Goal: Task Accomplishment & Management: Use online tool/utility

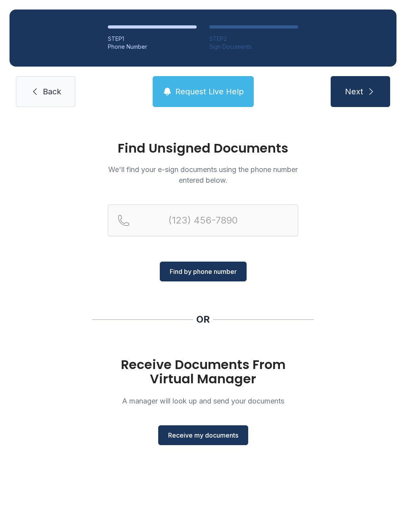
click at [207, 434] on span "Receive my documents" at bounding box center [203, 435] width 70 height 10
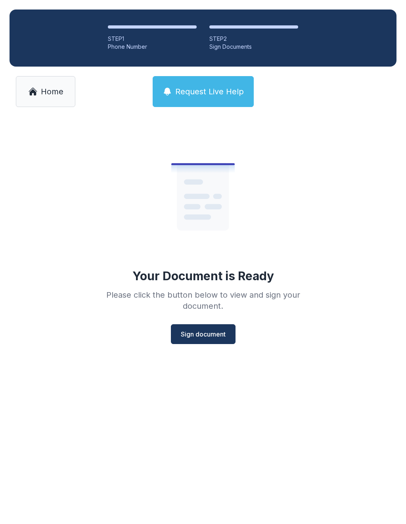
click at [208, 333] on span "Sign document" at bounding box center [203, 334] width 45 height 10
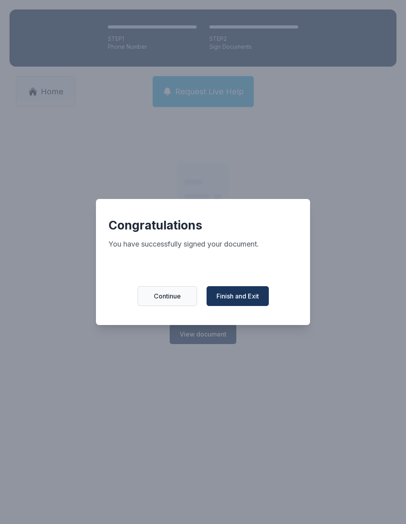
click at [237, 300] on span "Finish and Exit" at bounding box center [237, 296] width 42 height 10
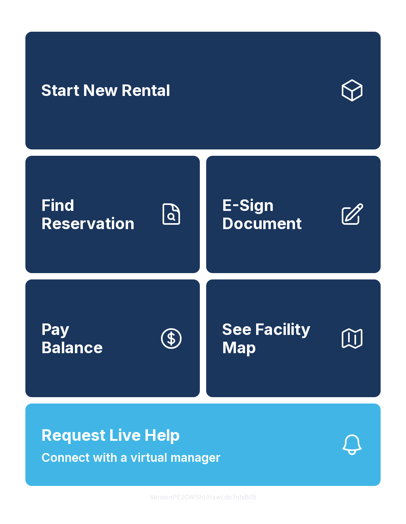
click at [284, 212] on span "E-Sign Document" at bounding box center [277, 214] width 111 height 36
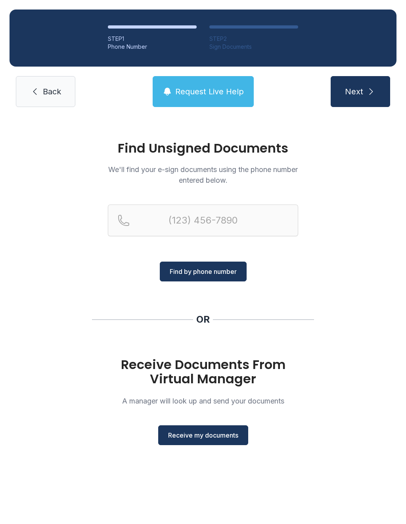
click at [213, 436] on span "Receive my documents" at bounding box center [203, 435] width 70 height 10
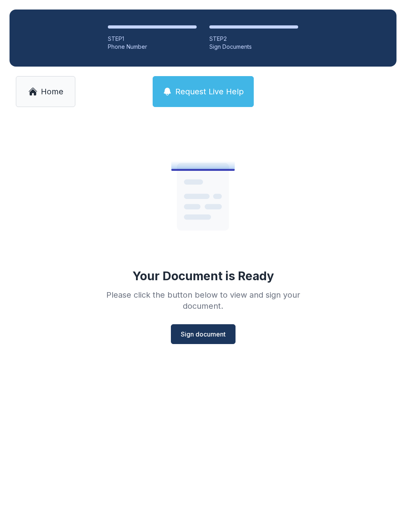
click at [202, 337] on span "Sign document" at bounding box center [203, 334] width 45 height 10
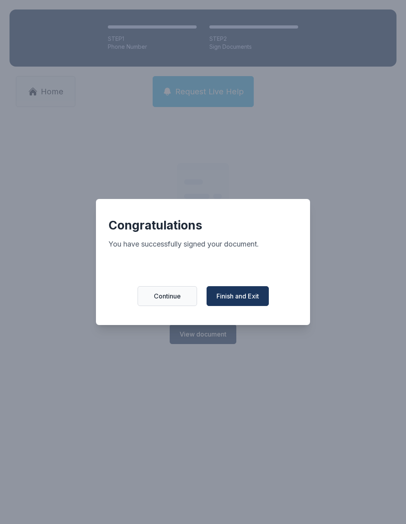
click at [247, 299] on span "Finish and Exit" at bounding box center [237, 296] width 42 height 10
